Goal: Navigation & Orientation: Find specific page/section

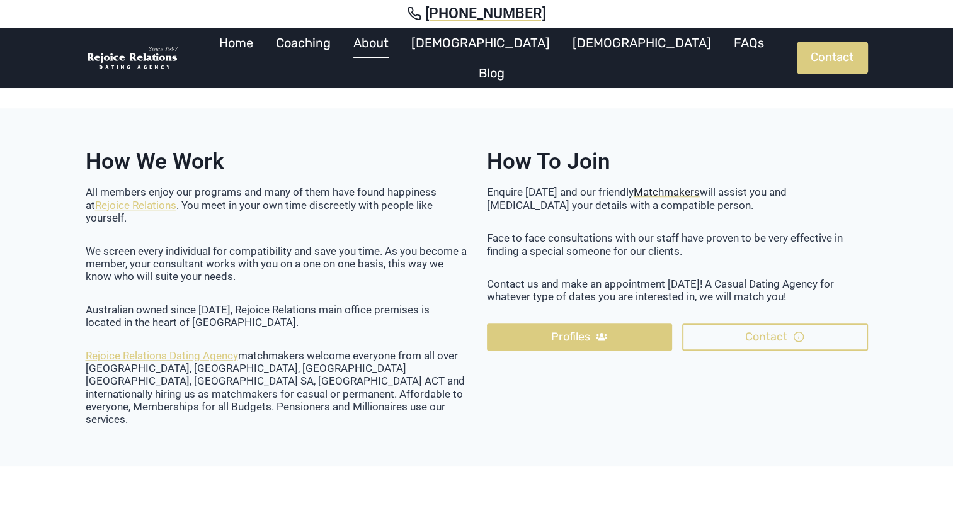
scroll to position [1196, 0]
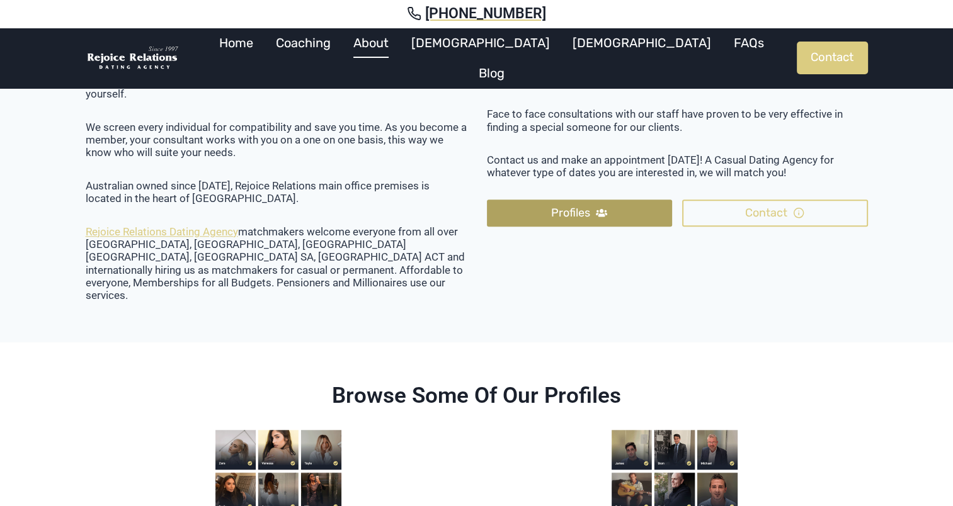
click at [568, 217] on span "Profiles" at bounding box center [570, 213] width 39 height 18
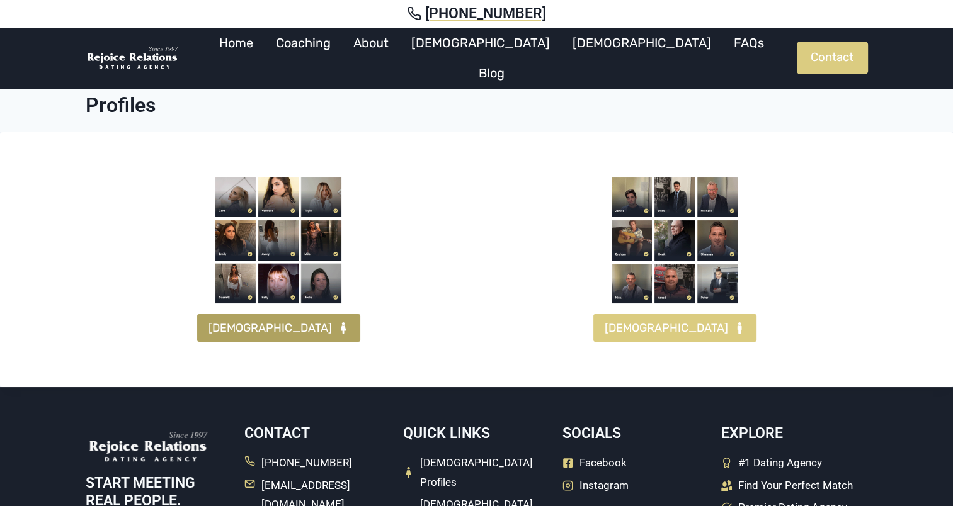
click at [269, 327] on span "FEMALES" at bounding box center [269, 328] width 123 height 18
